Goal: Task Accomplishment & Management: Manage account settings

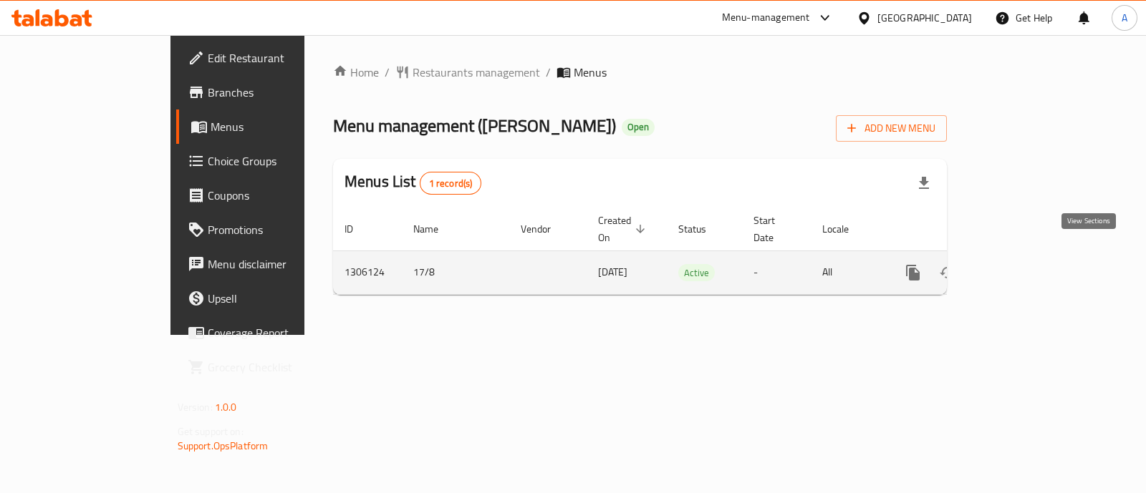
click at [1033, 256] on link "enhanced table" at bounding box center [1016, 273] width 34 height 34
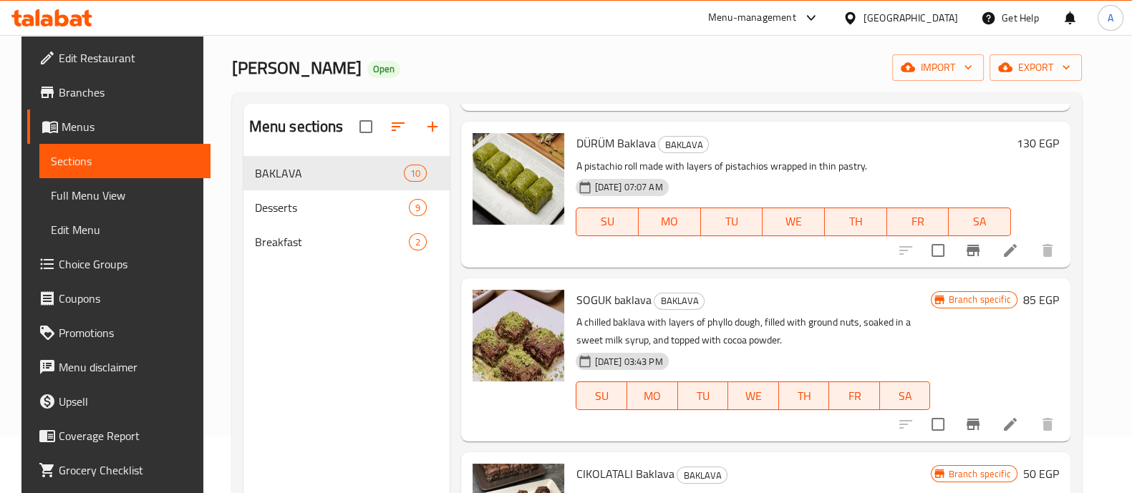
scroll to position [55, 0]
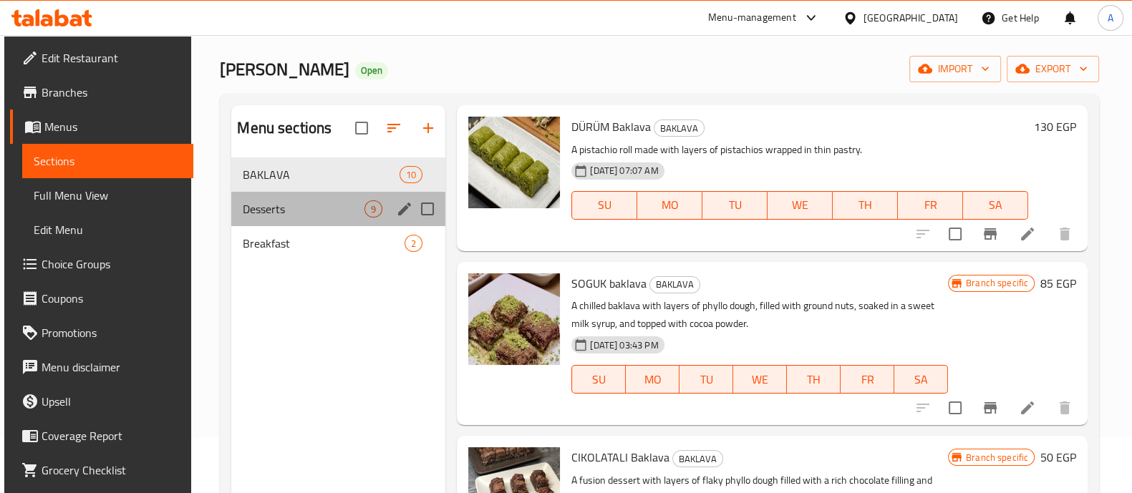
click at [322, 198] on div "Desserts 9" at bounding box center [338, 209] width 214 height 34
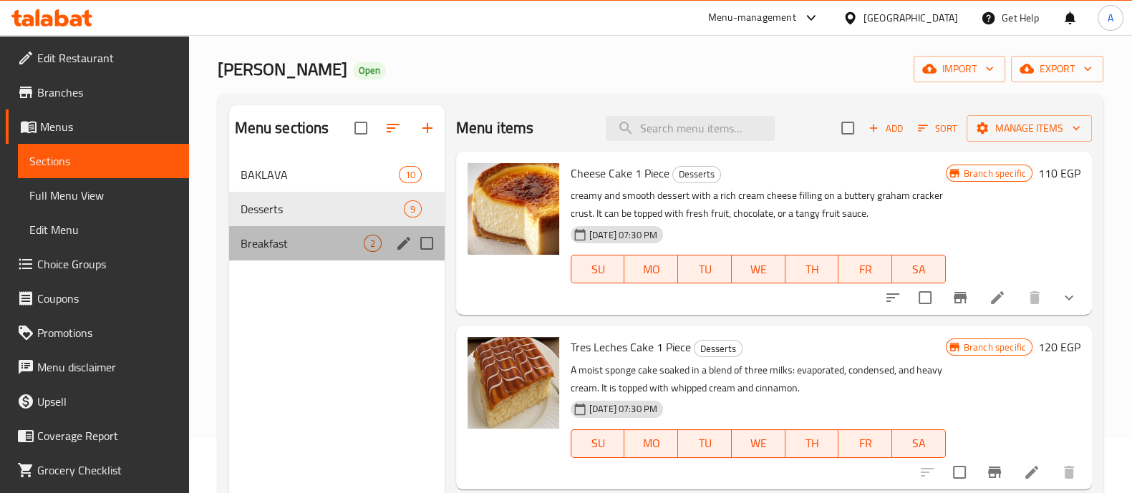
click at [333, 233] on div "Breakfast 2" at bounding box center [337, 243] width 216 height 34
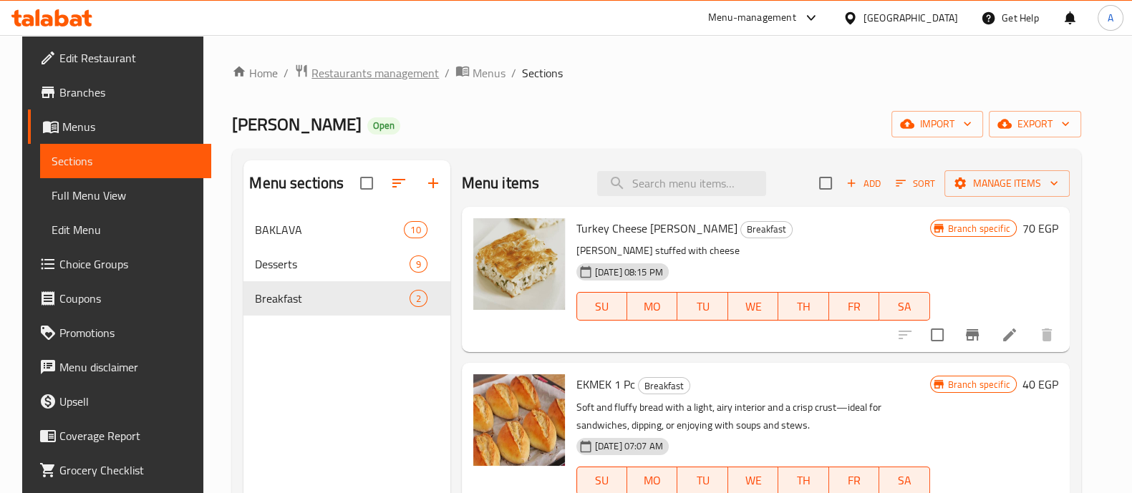
click at [334, 81] on span "Restaurants management" at bounding box center [375, 72] width 127 height 17
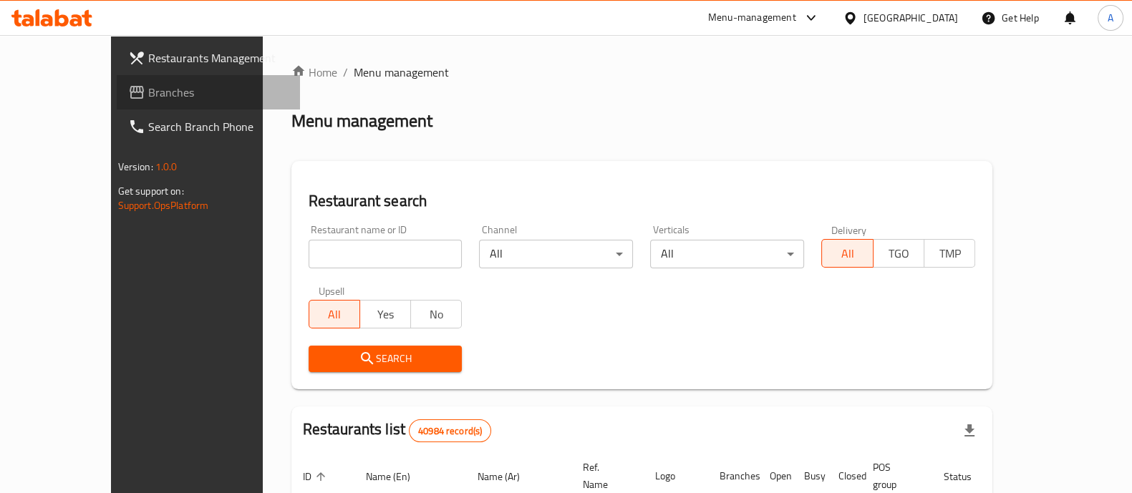
click at [148, 98] on span "Branches" at bounding box center [218, 92] width 140 height 17
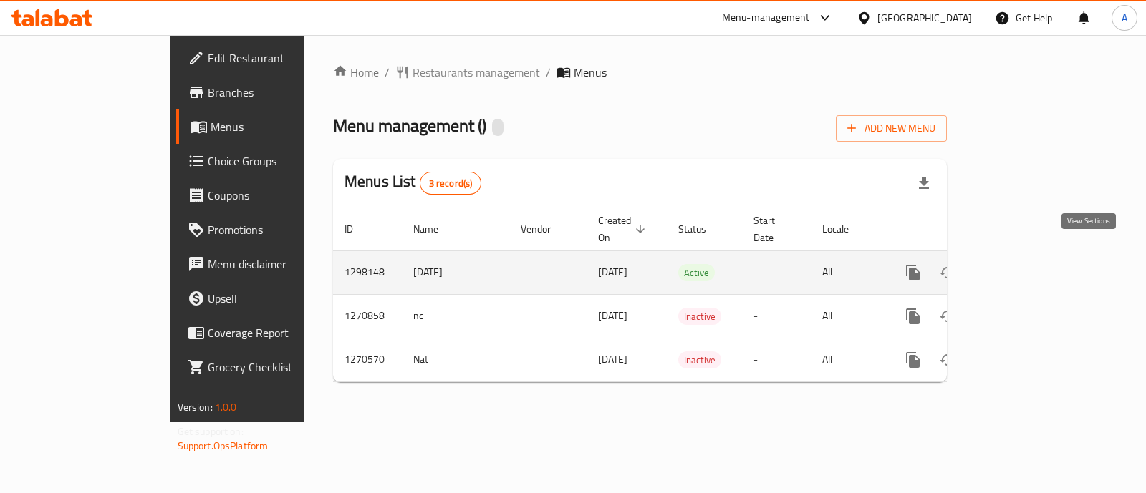
click at [1025, 264] on icon "enhanced table" at bounding box center [1016, 272] width 17 height 17
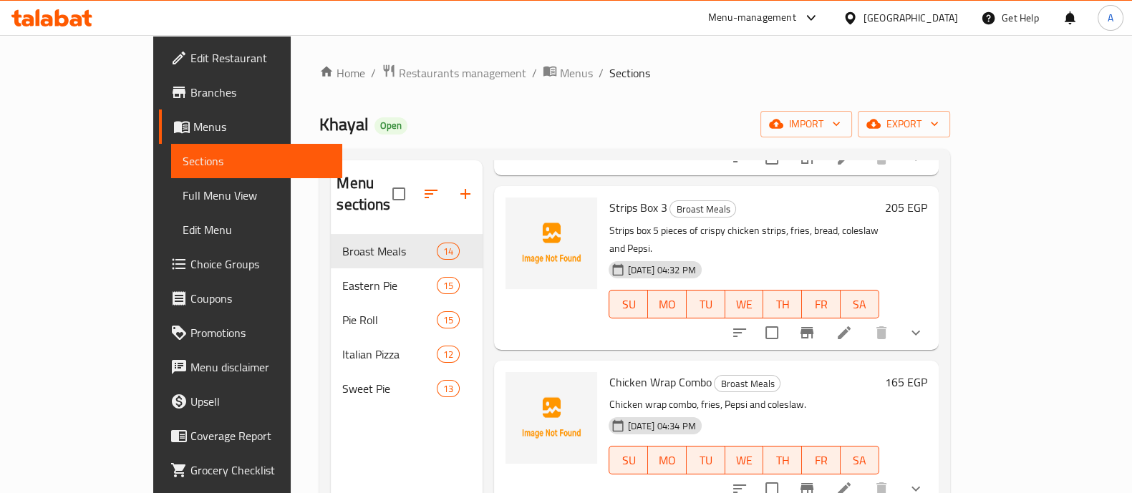
scroll to position [201, 0]
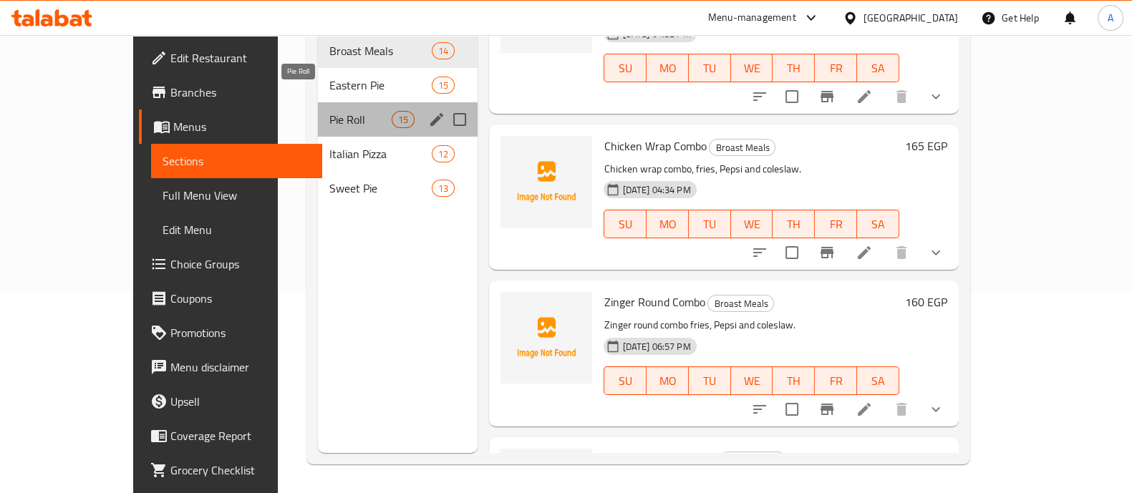
click at [344, 111] on span "Pie Roll" at bounding box center [360, 119] width 62 height 17
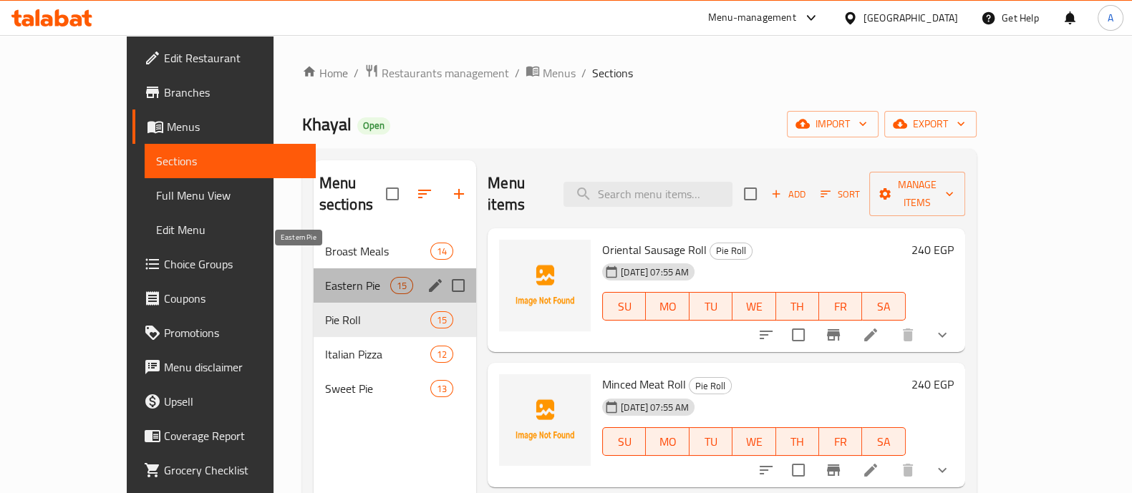
click at [325, 277] on span "Eastern Pie" at bounding box center [357, 285] width 65 height 17
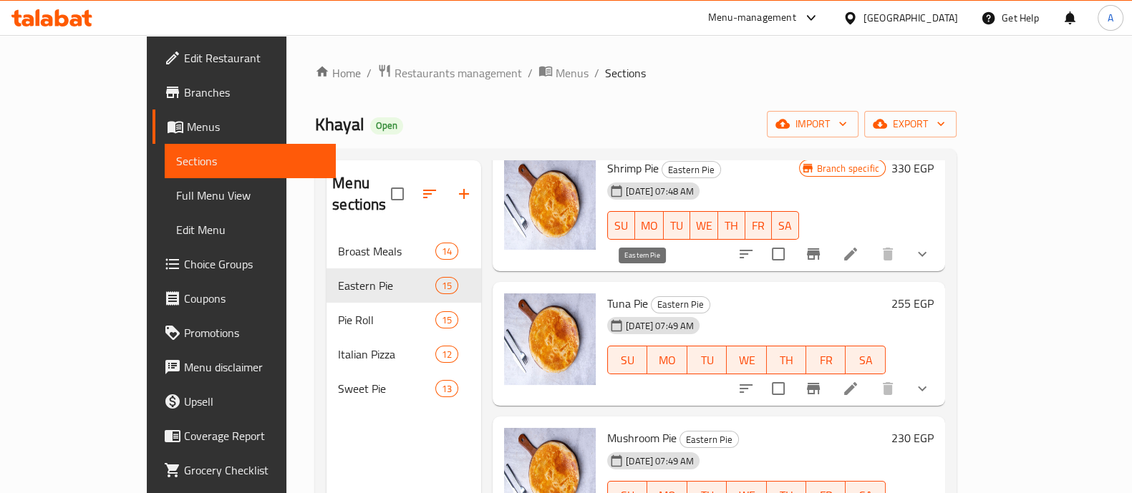
scroll to position [201, 0]
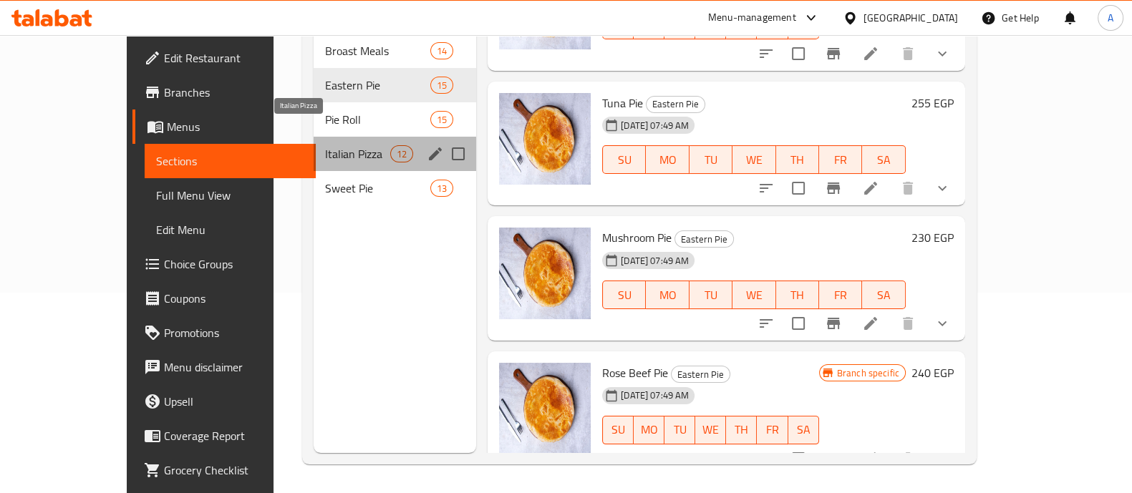
click at [325, 145] on span "Italian Pizza" at bounding box center [357, 153] width 65 height 17
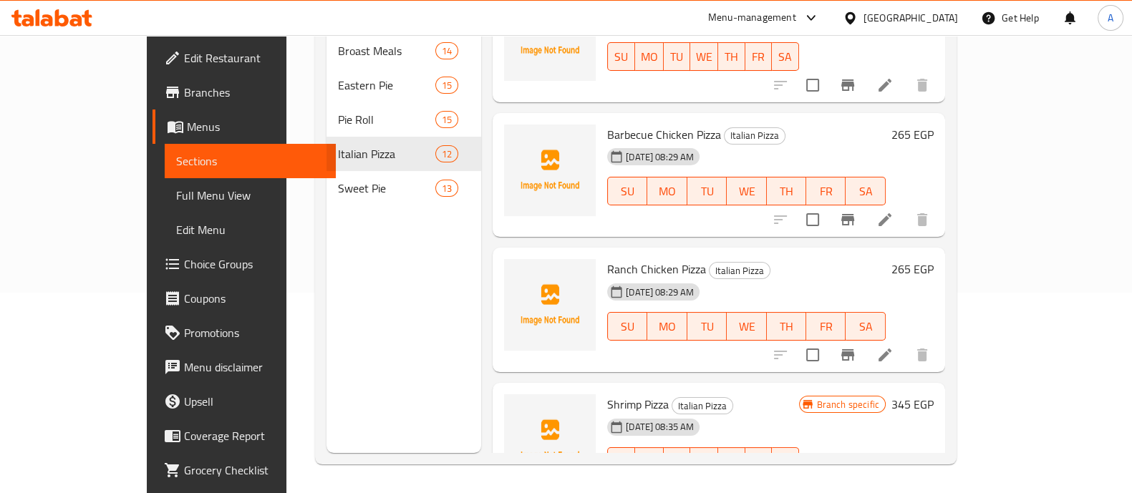
scroll to position [733, 0]
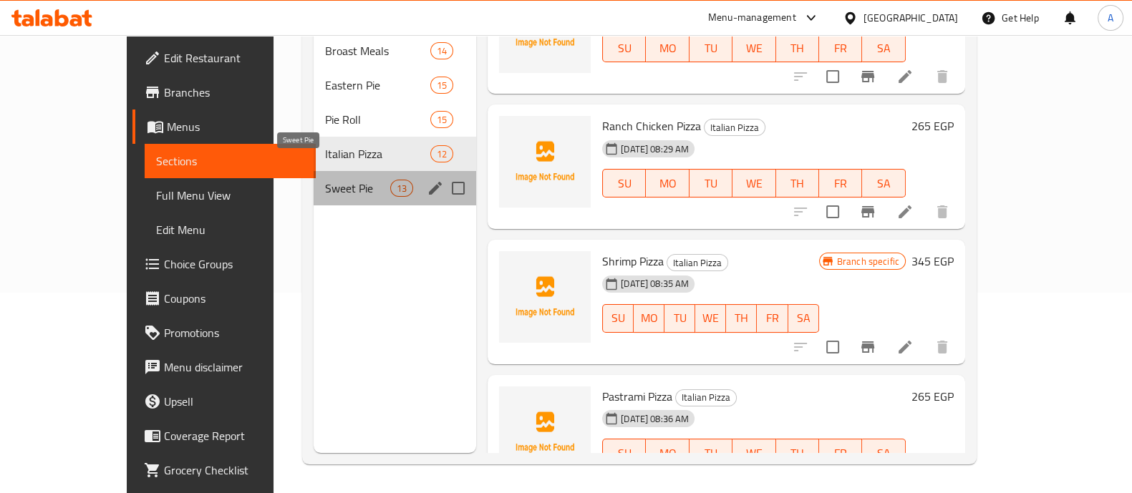
click at [344, 180] on span "Sweet Pie" at bounding box center [357, 188] width 65 height 17
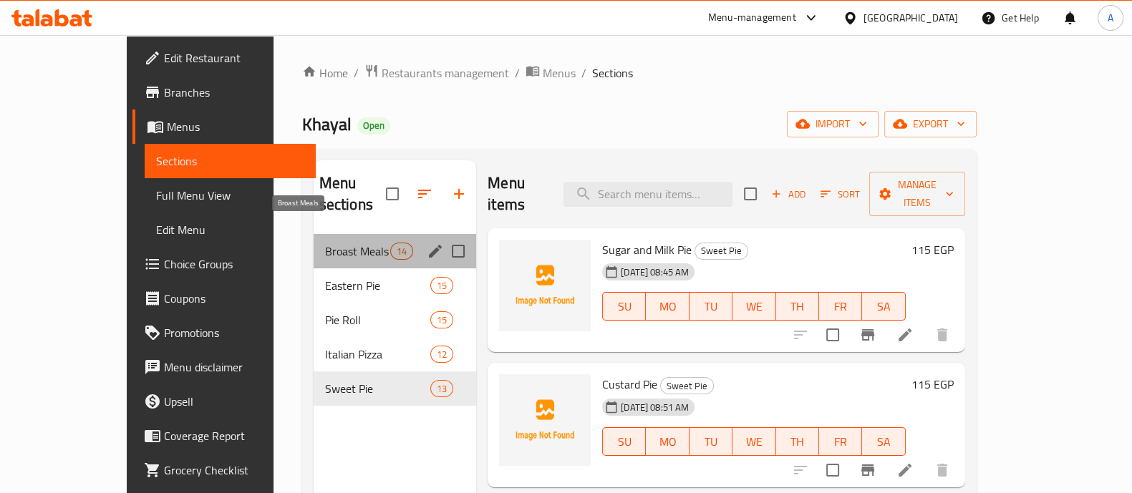
click at [325, 243] on span "Broast Meals" at bounding box center [357, 251] width 65 height 17
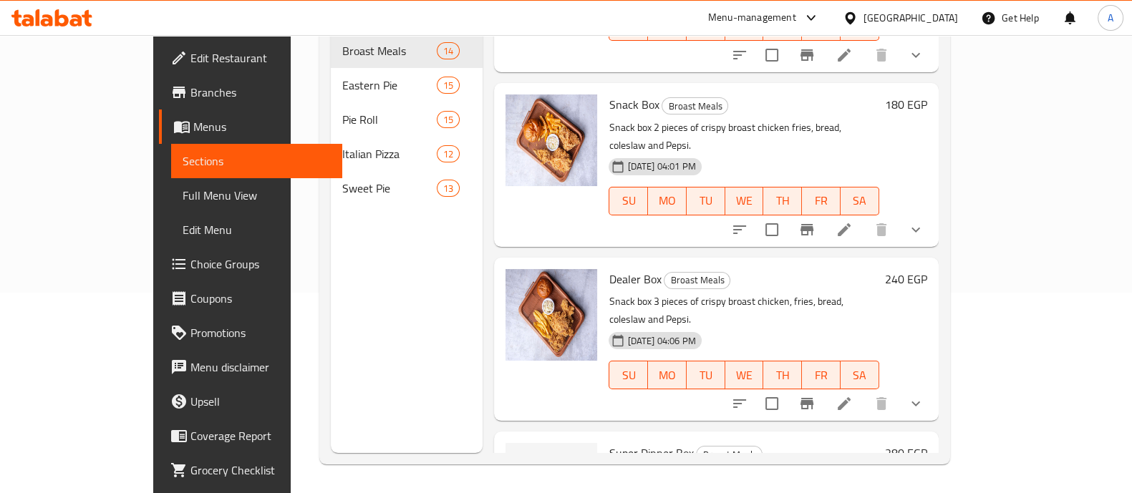
scroll to position [392, 0]
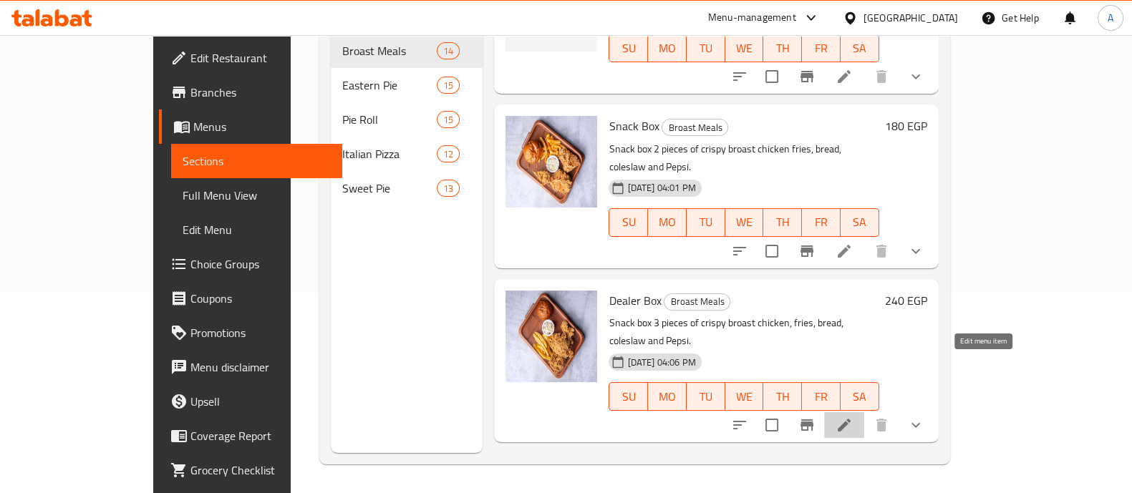
click at [853, 417] on icon at bounding box center [844, 425] width 17 height 17
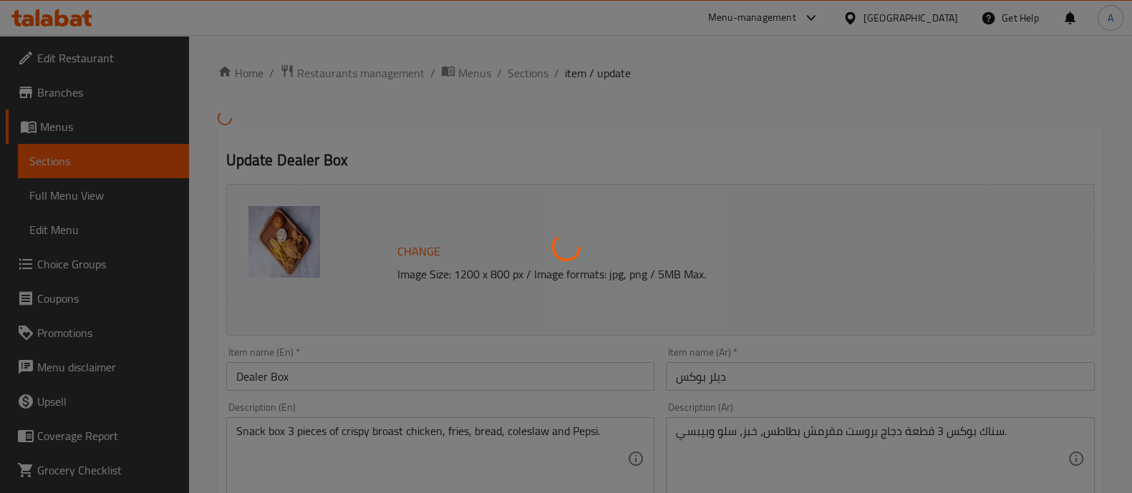
type input "خليها كومبو:"
type input "0"
type input "1"
type input "الاضافات:"
type input "0"
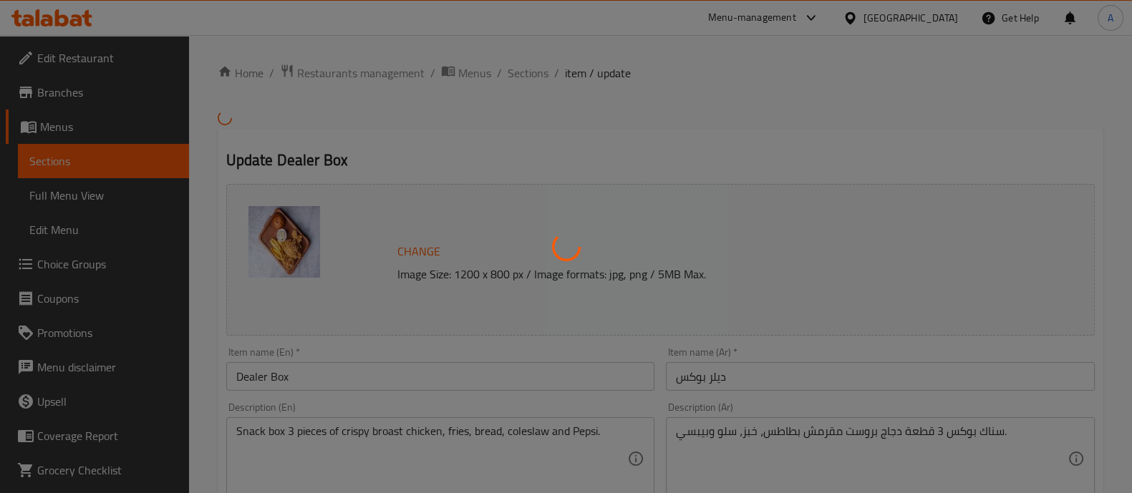
type input "0"
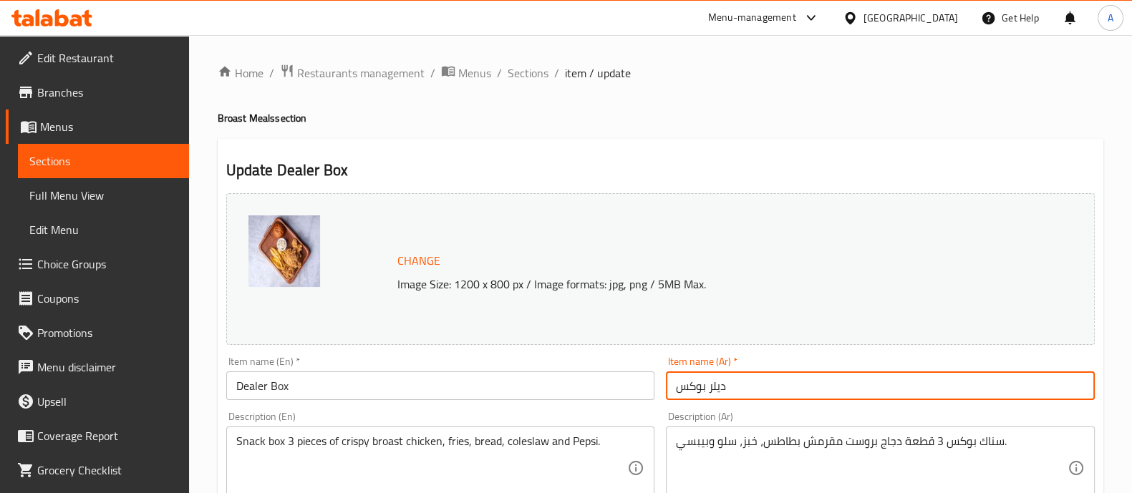
click at [718, 381] on input "ديلر بوكس" at bounding box center [880, 386] width 429 height 29
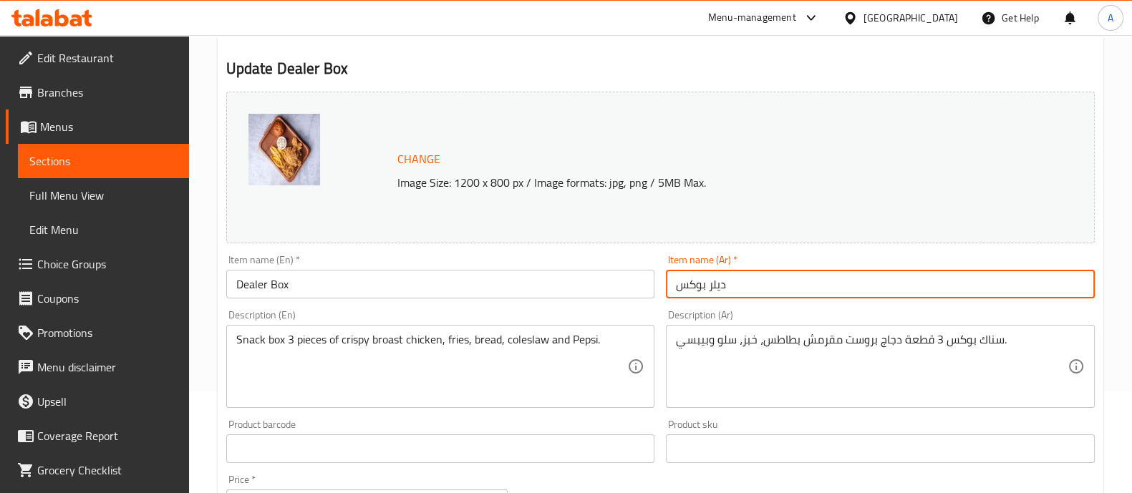
scroll to position [103, 0]
type input "دينر بوكس"
click at [247, 281] on input "Dealer Box" at bounding box center [440, 283] width 429 height 29
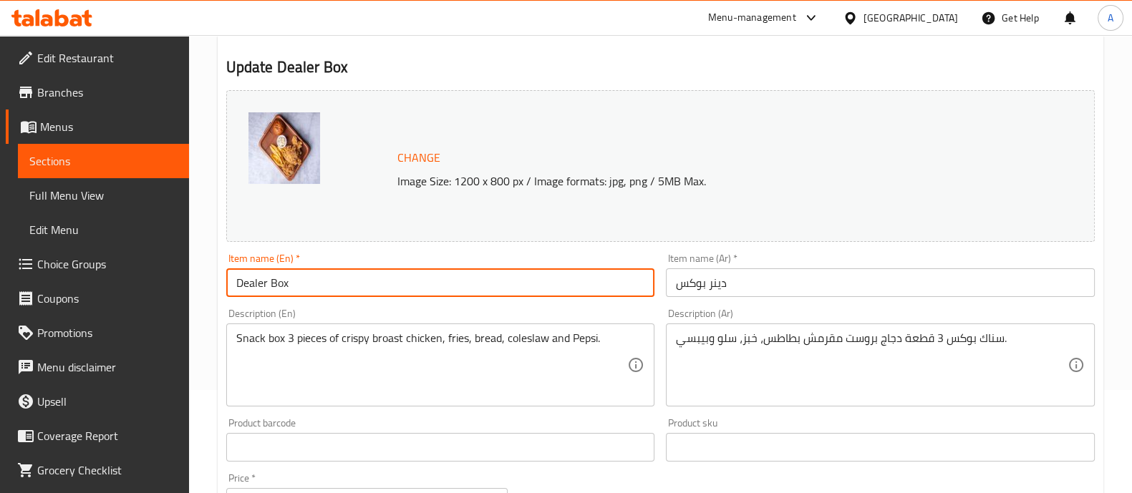
click at [247, 281] on input "Dealer Box" at bounding box center [440, 283] width 429 height 29
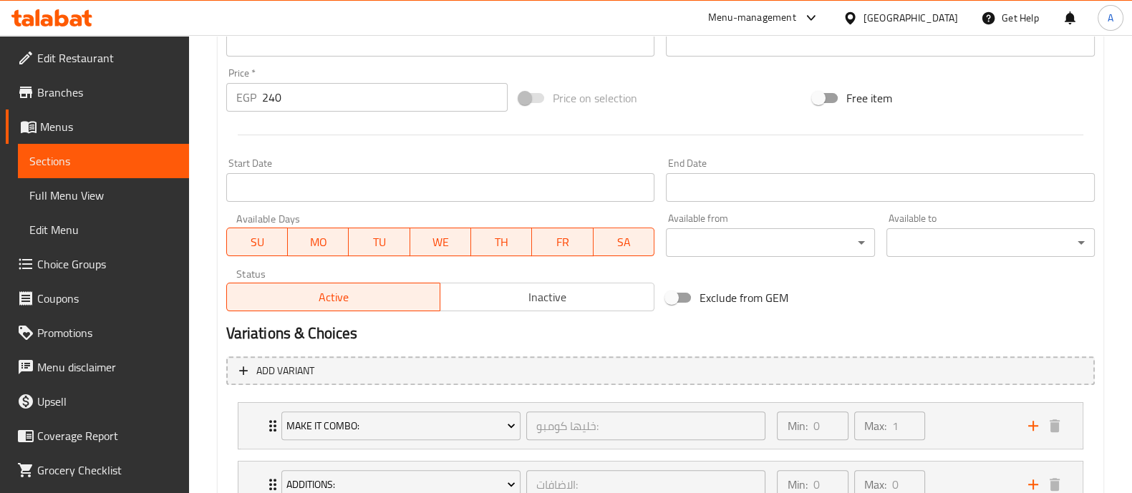
scroll to position [620, 0]
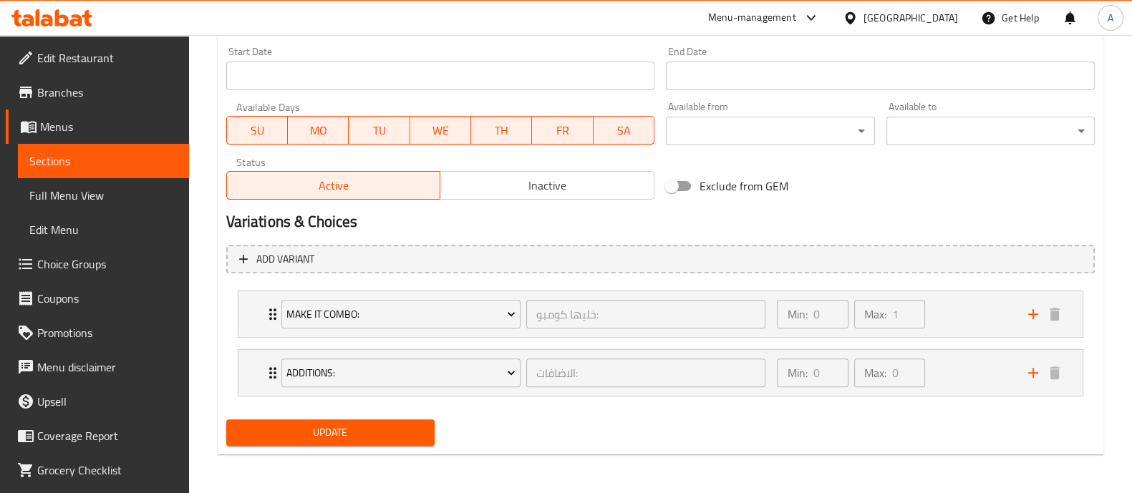
type input "Dinner Box"
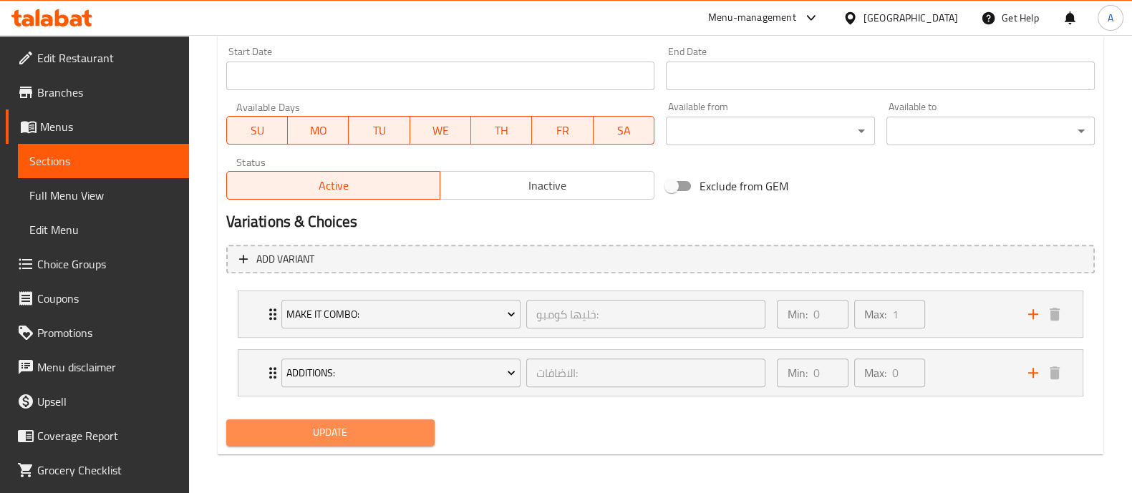
click at [347, 426] on span "Update" at bounding box center [330, 433] width 185 height 18
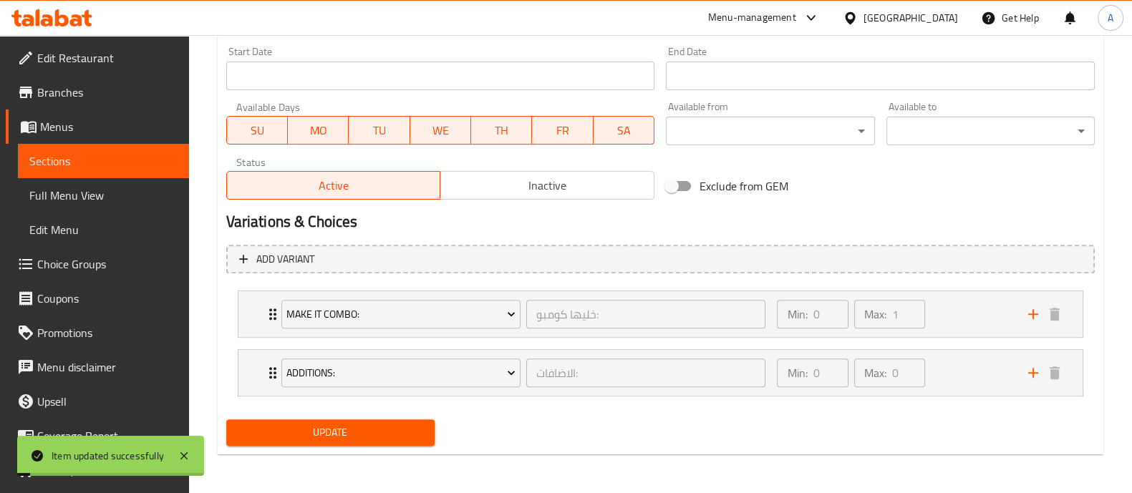
scroll to position [0, 0]
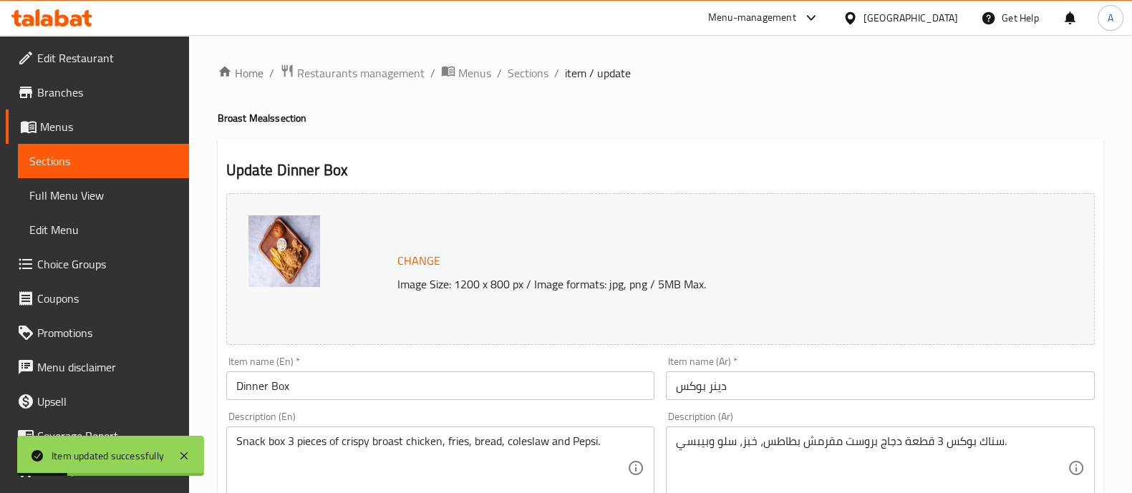
click at [269, 389] on input "Dinner Box" at bounding box center [440, 386] width 429 height 29
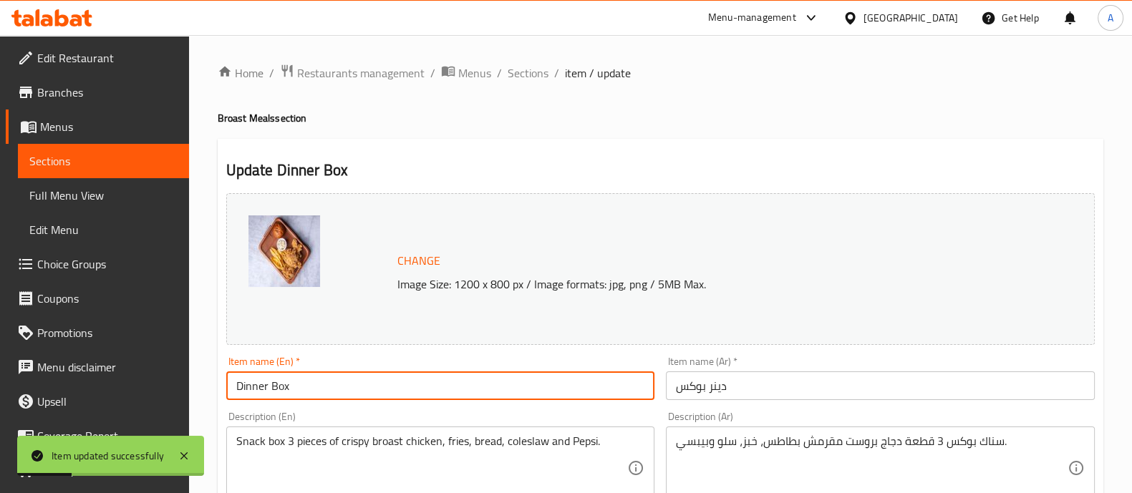
click at [269, 389] on input "Dinner Box" at bounding box center [440, 386] width 429 height 29
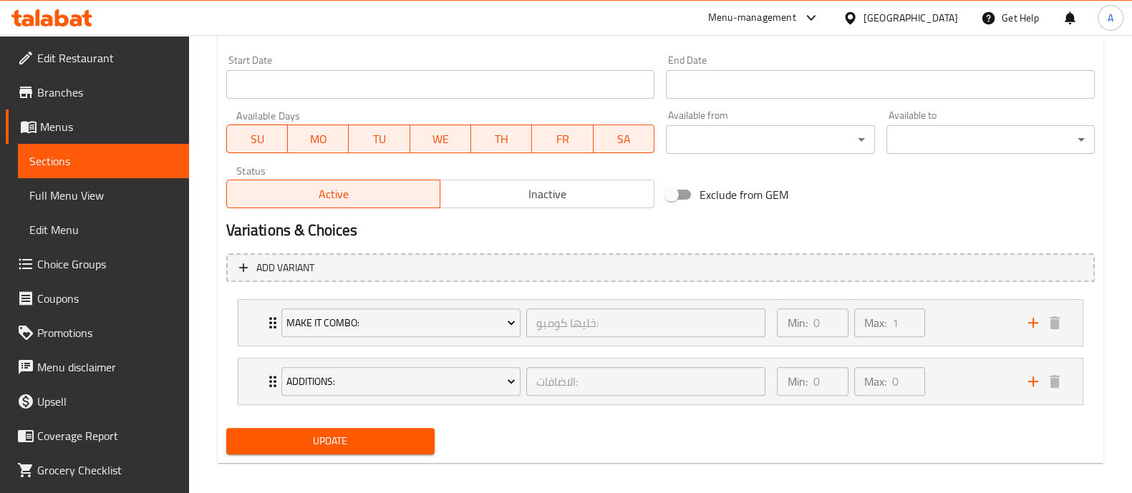
scroll to position [620, 0]
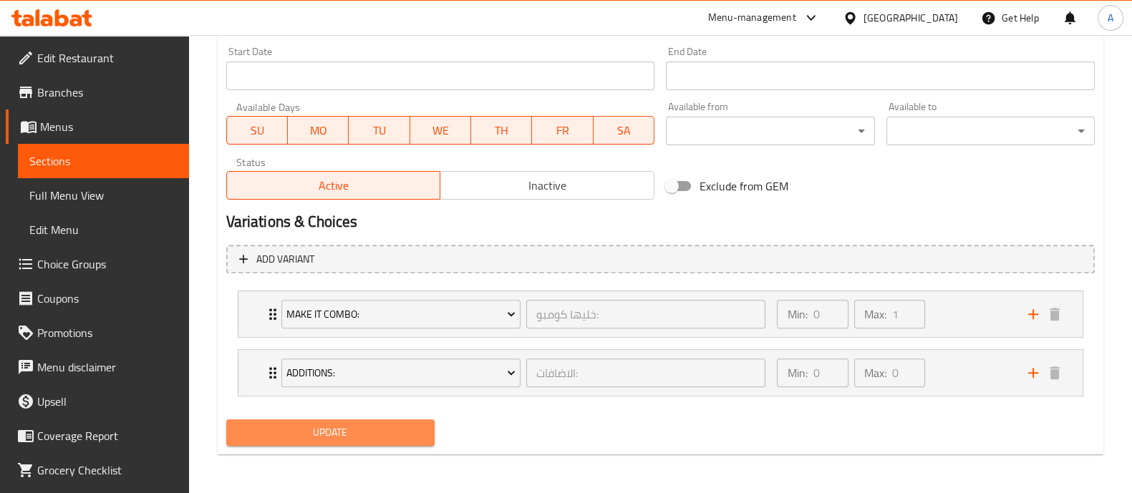
click at [337, 425] on span "Update" at bounding box center [330, 433] width 185 height 18
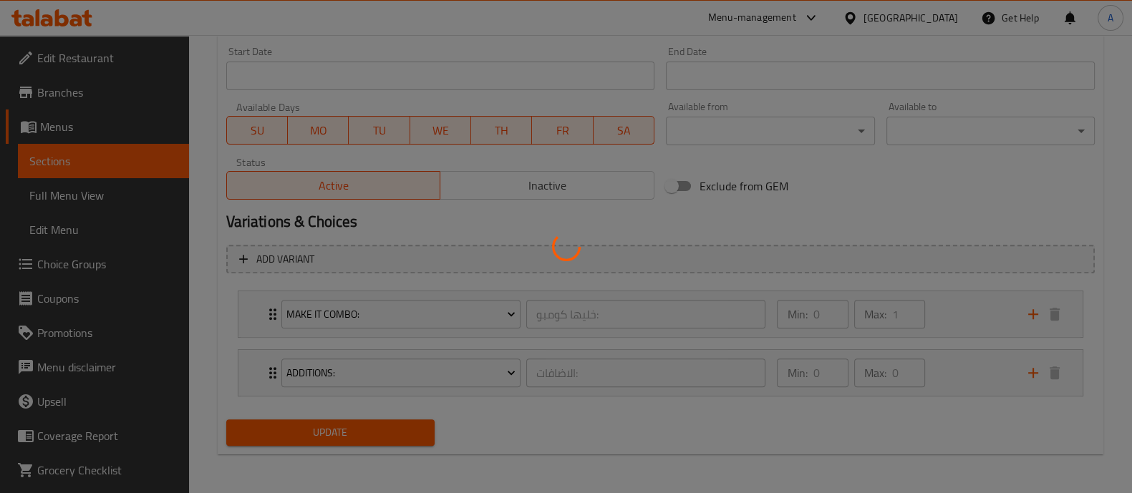
scroll to position [0, 0]
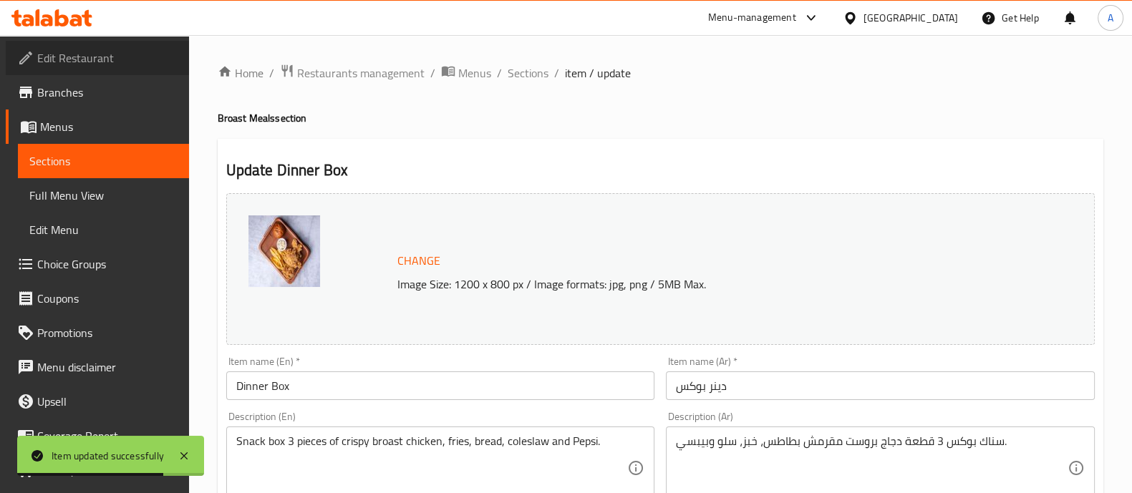
click at [117, 64] on span "Edit Restaurant" at bounding box center [107, 57] width 140 height 17
